Goal: Transaction & Acquisition: Purchase product/service

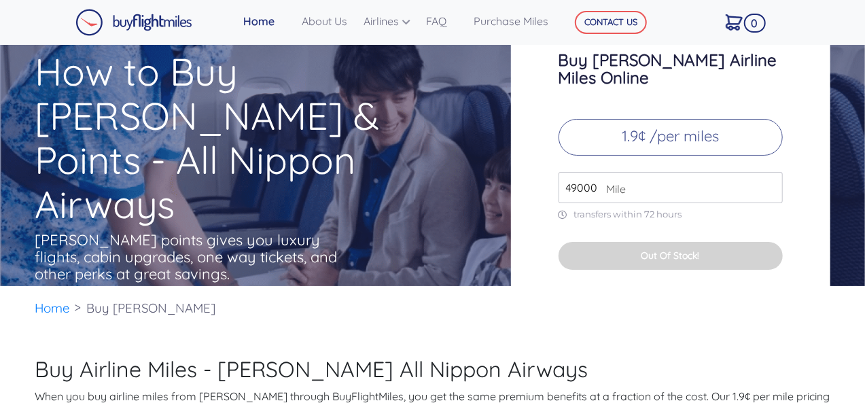
drag, startPoint x: 601, startPoint y: 168, endPoint x: 576, endPoint y: 171, distance: 26.0
click at [576, 172] on div "49000 Mile" at bounding box center [671, 187] width 224 height 31
drag, startPoint x: 595, startPoint y: 171, endPoint x: 541, endPoint y: 175, distance: 54.6
click at [541, 175] on div "Buy [PERSON_NAME] Airline Miles Online 1.9¢ /per miles 49000 Mile transfers wit…" at bounding box center [670, 153] width 319 height 272
click at [690, 206] on div "Buy [PERSON_NAME] Airline Miles Online 1.9¢ /per miles 8000 Mile transfers with…" at bounding box center [670, 153] width 319 height 272
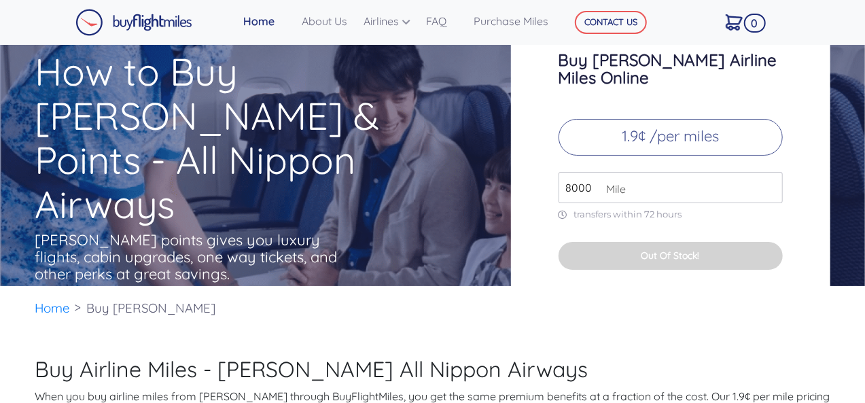
click at [674, 206] on div "Buy [PERSON_NAME] Airline Miles Online 1.9¢ /per miles 8000 Mile transfers with…" at bounding box center [670, 153] width 319 height 272
click at [640, 172] on input "8000" at bounding box center [671, 187] width 224 height 31
click at [678, 122] on p "1.9¢ /per miles" at bounding box center [671, 137] width 224 height 37
click at [708, 119] on p "1.9¢ /per miles" at bounding box center [671, 137] width 224 height 37
click at [601, 181] on span "Mile" at bounding box center [612, 189] width 27 height 16
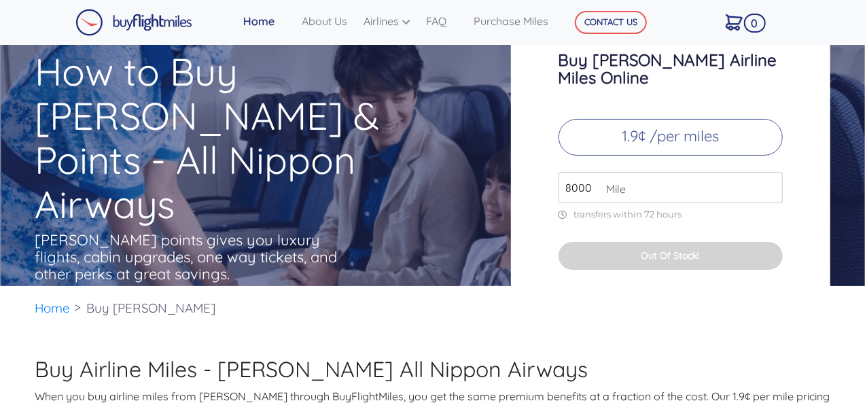
click at [772, 173] on input "8000" at bounding box center [671, 187] width 224 height 31
click at [768, 172] on input "49000" at bounding box center [671, 187] width 224 height 31
click at [771, 172] on input "50000" at bounding box center [671, 187] width 224 height 31
click at [655, 184] on input "50000" at bounding box center [671, 187] width 224 height 31
click at [649, 209] on p "transfers within 72 hours" at bounding box center [671, 215] width 224 height 12
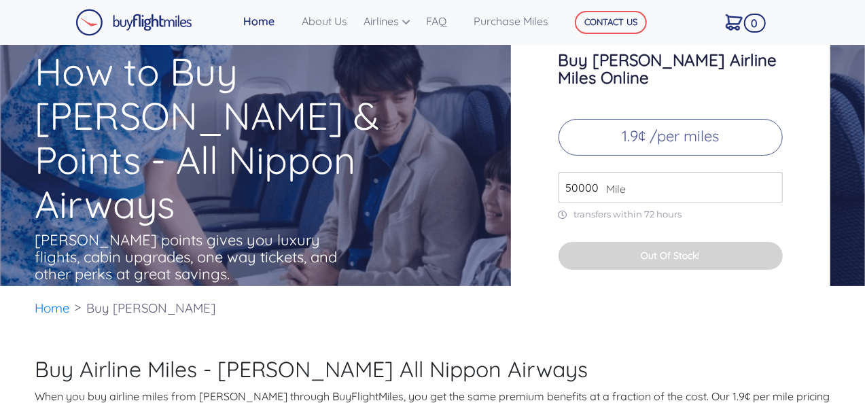
click at [645, 242] on button "Out Of Stock!" at bounding box center [671, 256] width 224 height 28
click at [636, 209] on p "transfers within 72 hours" at bounding box center [671, 215] width 224 height 12
click at [609, 181] on span "Mile" at bounding box center [612, 189] width 27 height 16
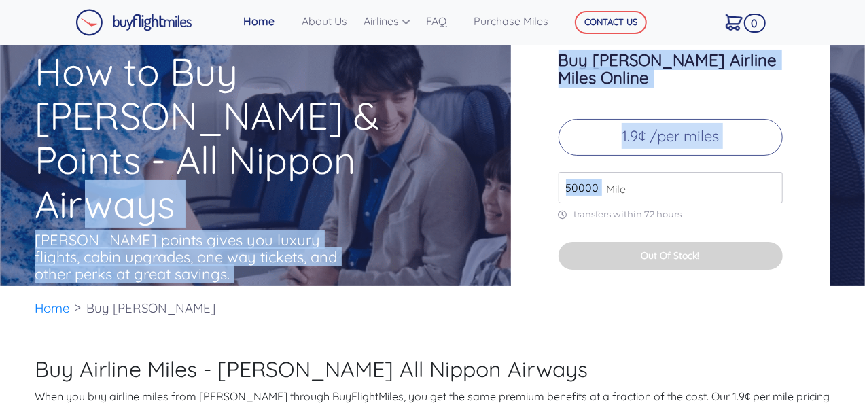
drag, startPoint x: 600, startPoint y: 171, endPoint x: 404, endPoint y: 156, distance: 196.9
click at [404, 156] on div "How to Buy [PERSON_NAME] & Points - All Nippon Airways [PERSON_NAME] points giv…" at bounding box center [432, 155] width 815 height 277
click at [590, 177] on input "50000" at bounding box center [671, 187] width 224 height 31
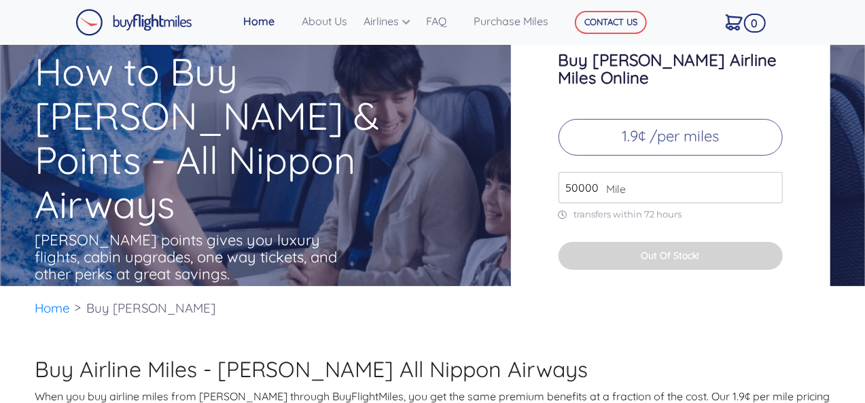
drag, startPoint x: 598, startPoint y: 171, endPoint x: 495, endPoint y: 181, distance: 103.8
click at [495, 181] on div "How to Buy [PERSON_NAME] & Points - All Nippon Airways [PERSON_NAME] points giv…" at bounding box center [432, 155] width 815 height 277
type input "100"
click at [548, 147] on div "Buy [PERSON_NAME] Airline Miles Online 1.9¢ /per miles 100 Mile transfers withi…" at bounding box center [670, 153] width 319 height 272
